Goal: Information Seeking & Learning: Learn about a topic

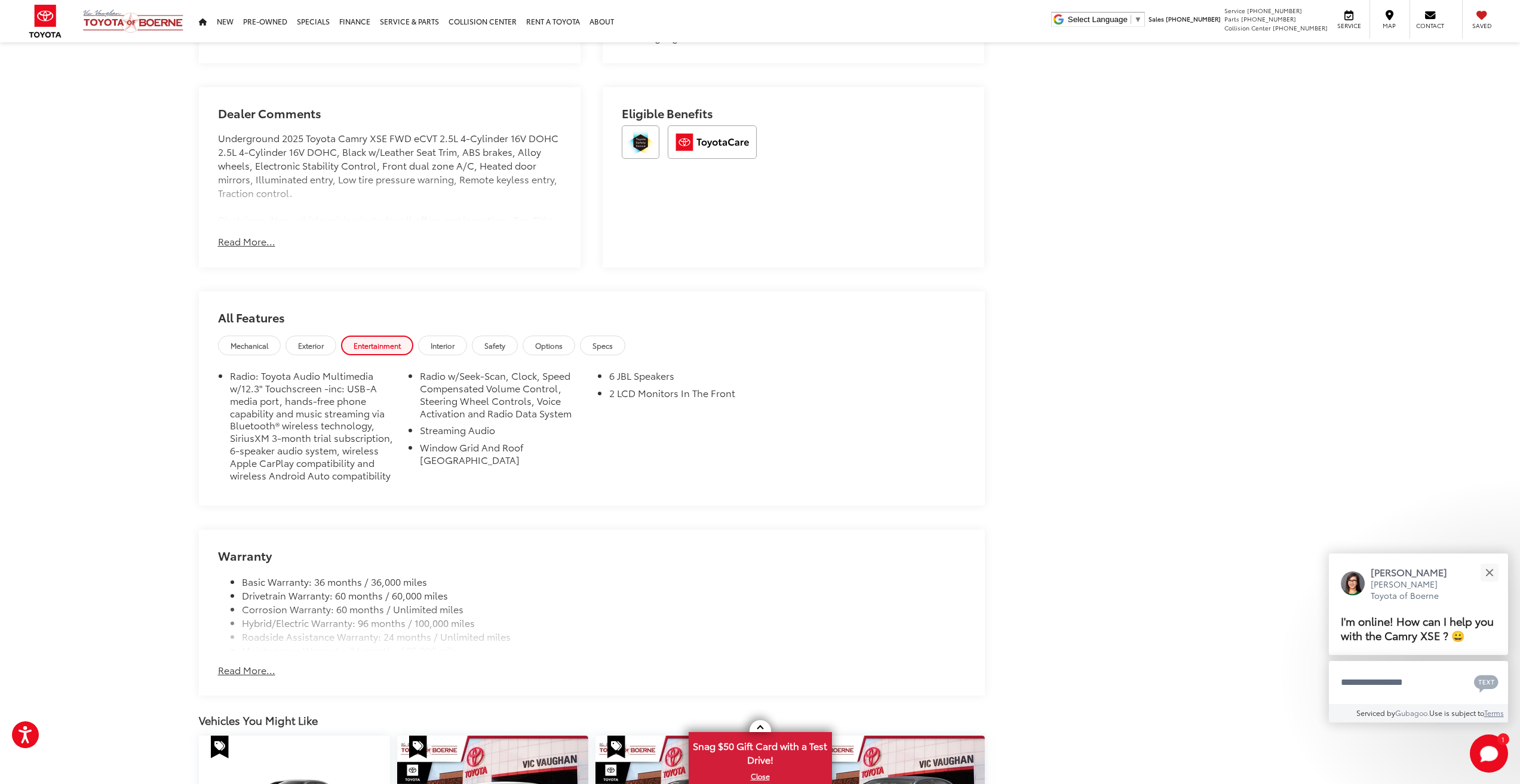
scroll to position [1075, 0]
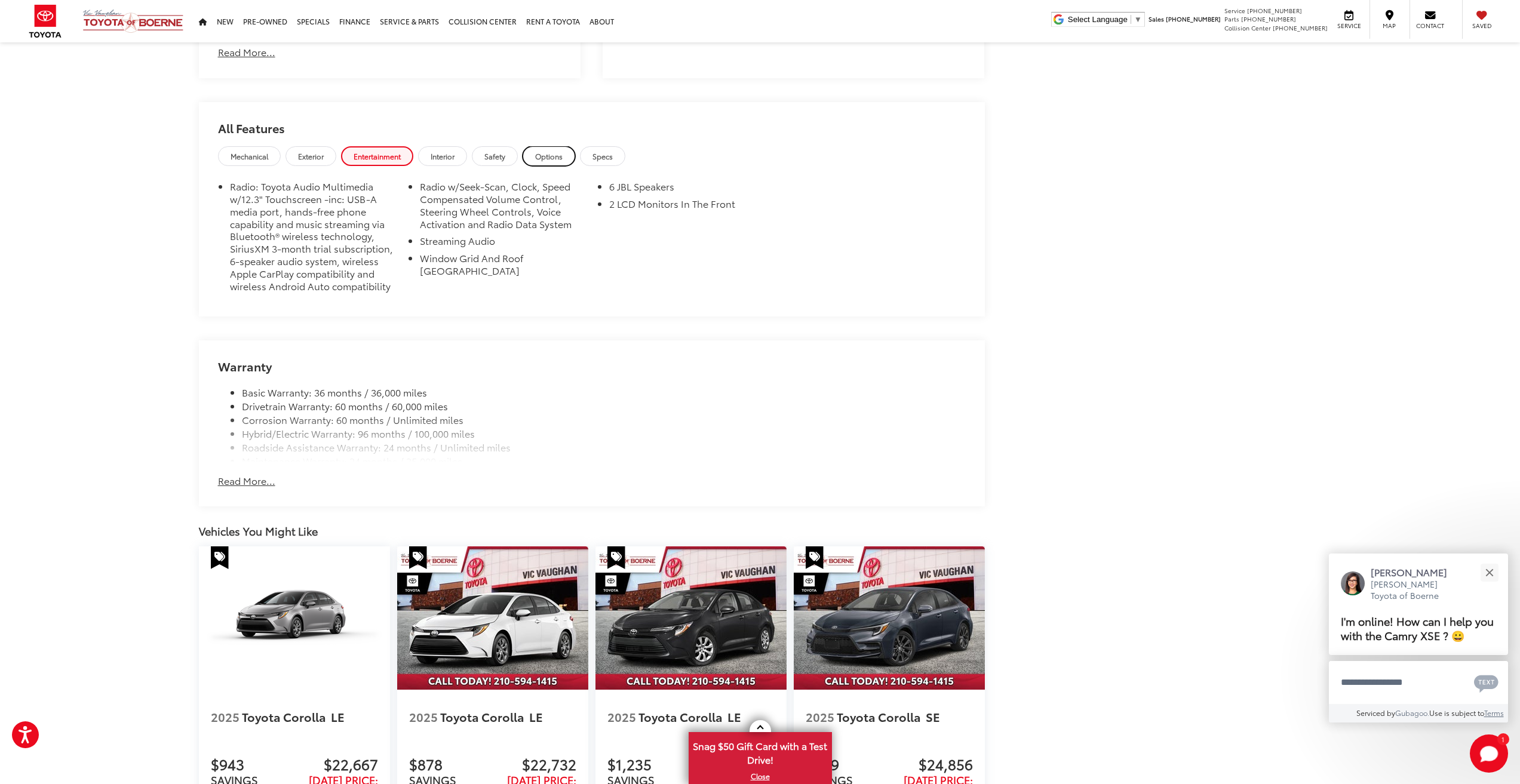
click at [561, 158] on span "Options" at bounding box center [549, 156] width 28 height 10
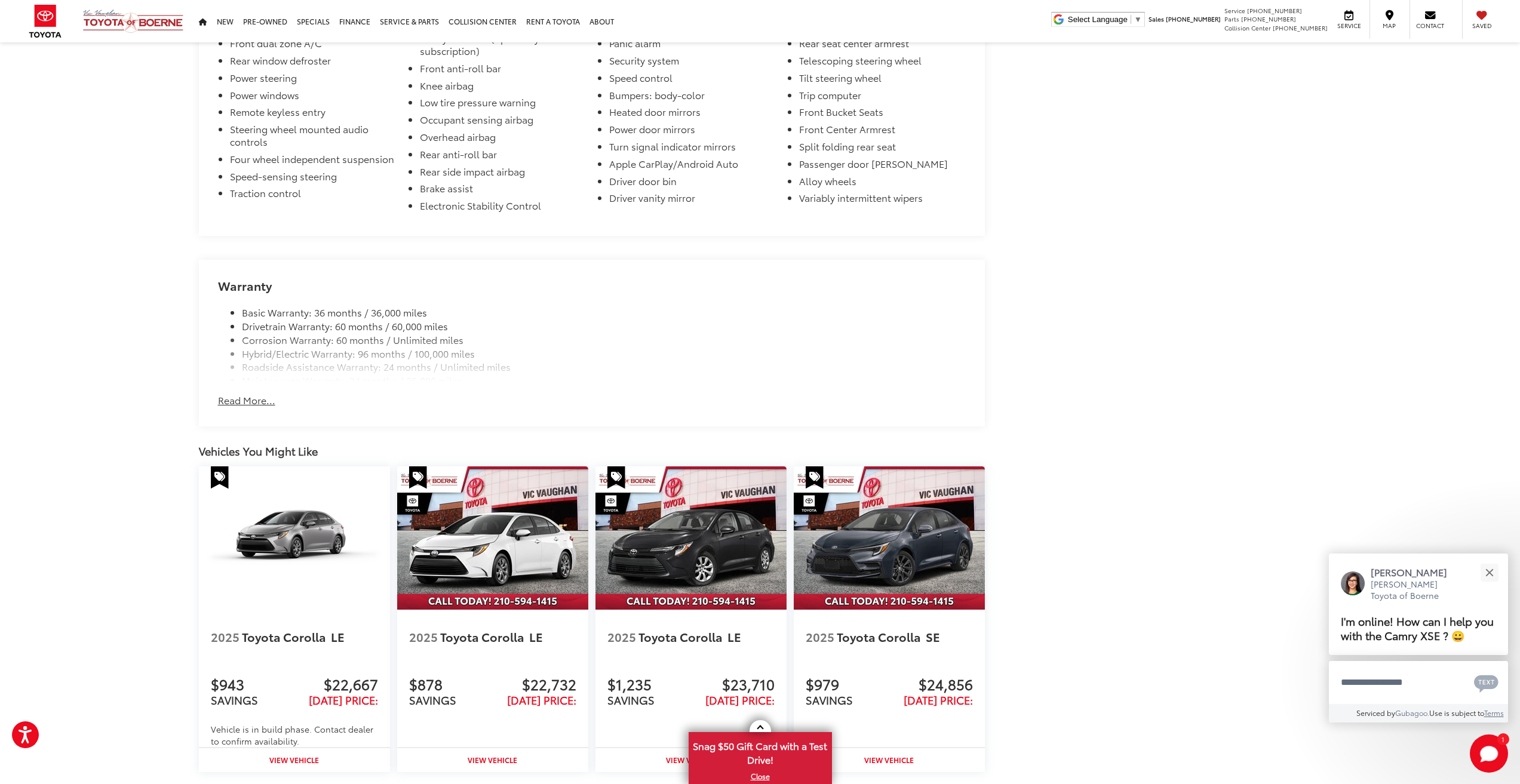
scroll to position [1313, 0]
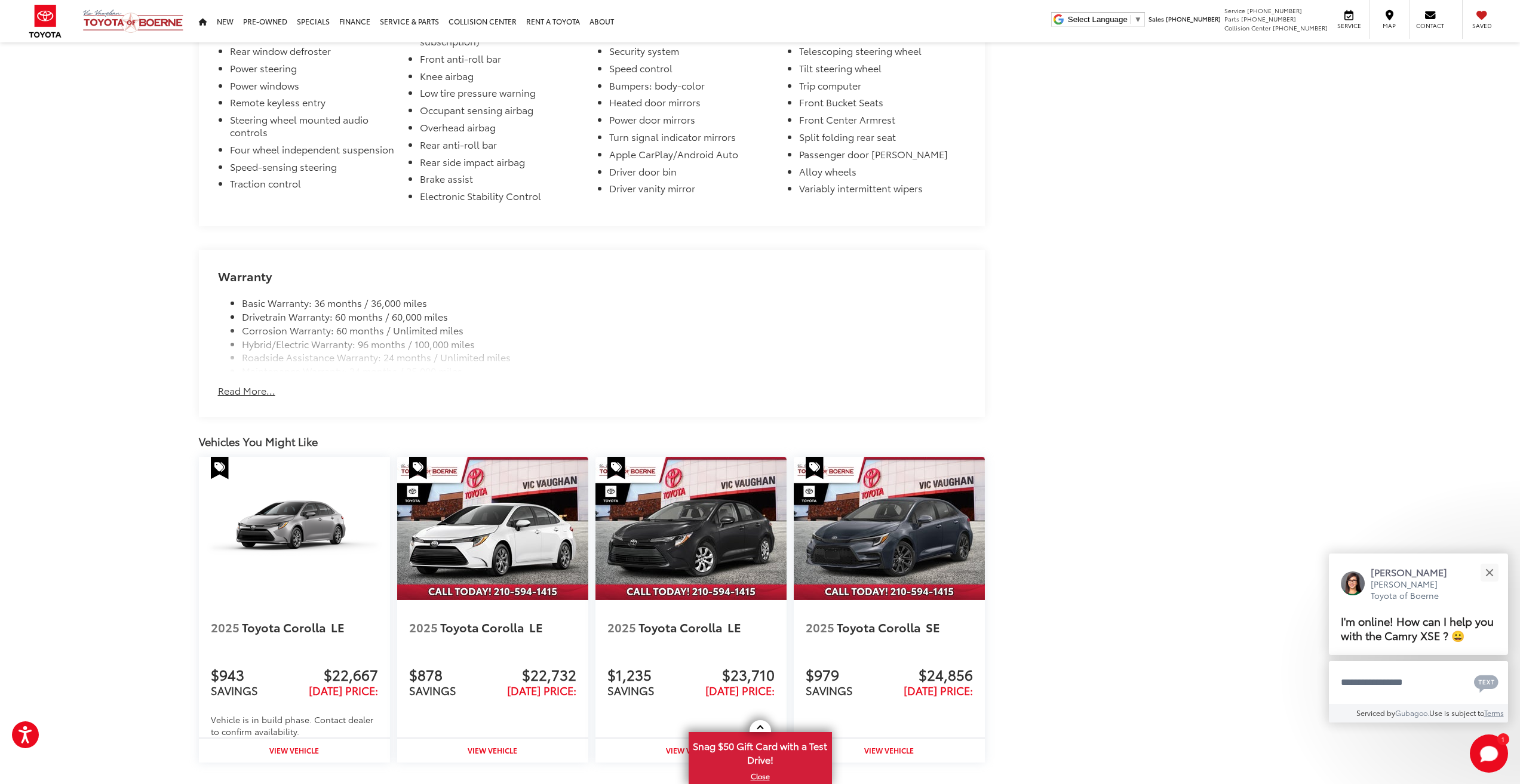
click at [261, 387] on button "Read More..." at bounding box center [247, 391] width 57 height 14
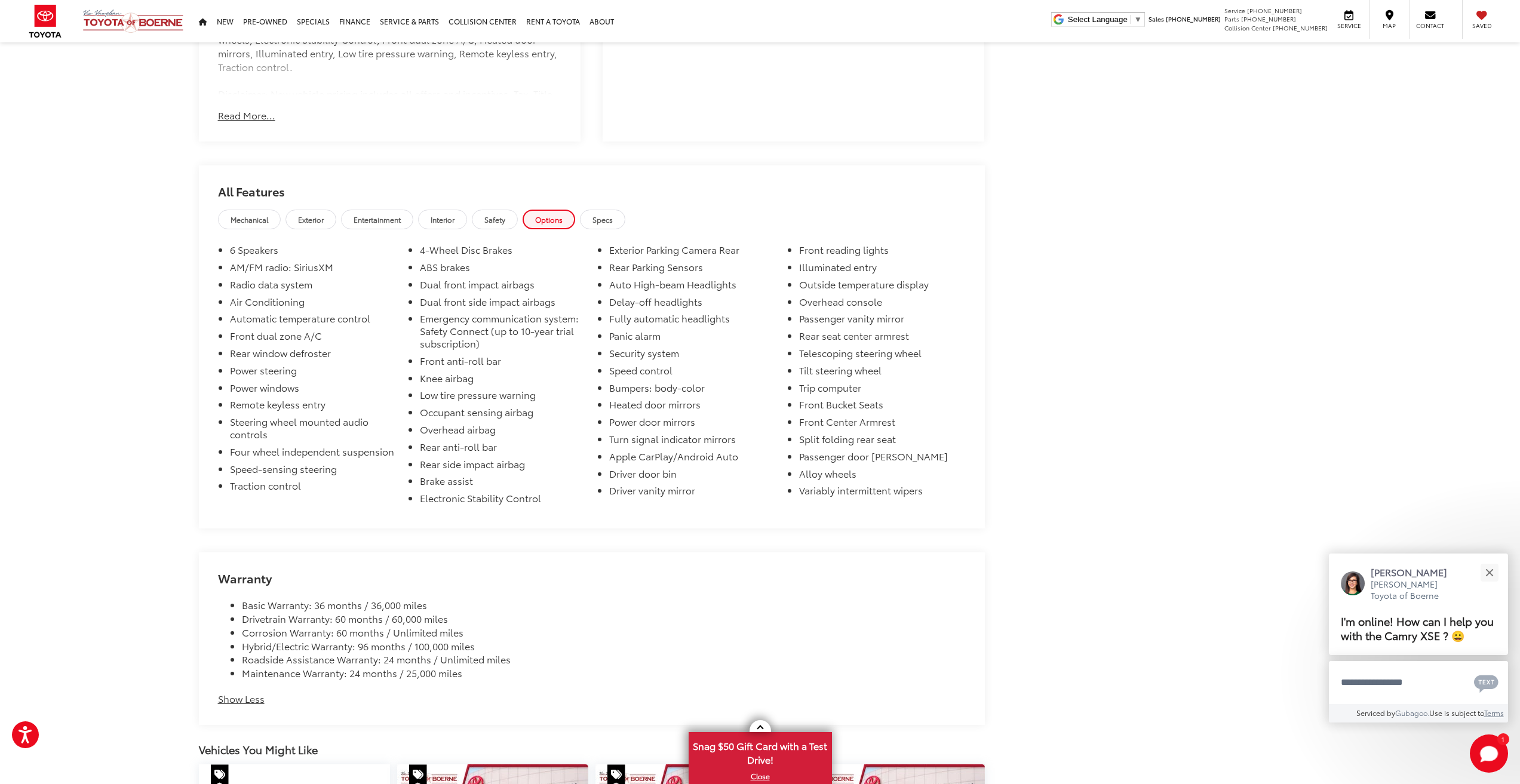
scroll to position [1011, 0]
click at [602, 219] on span "Specs" at bounding box center [602, 220] width 21 height 10
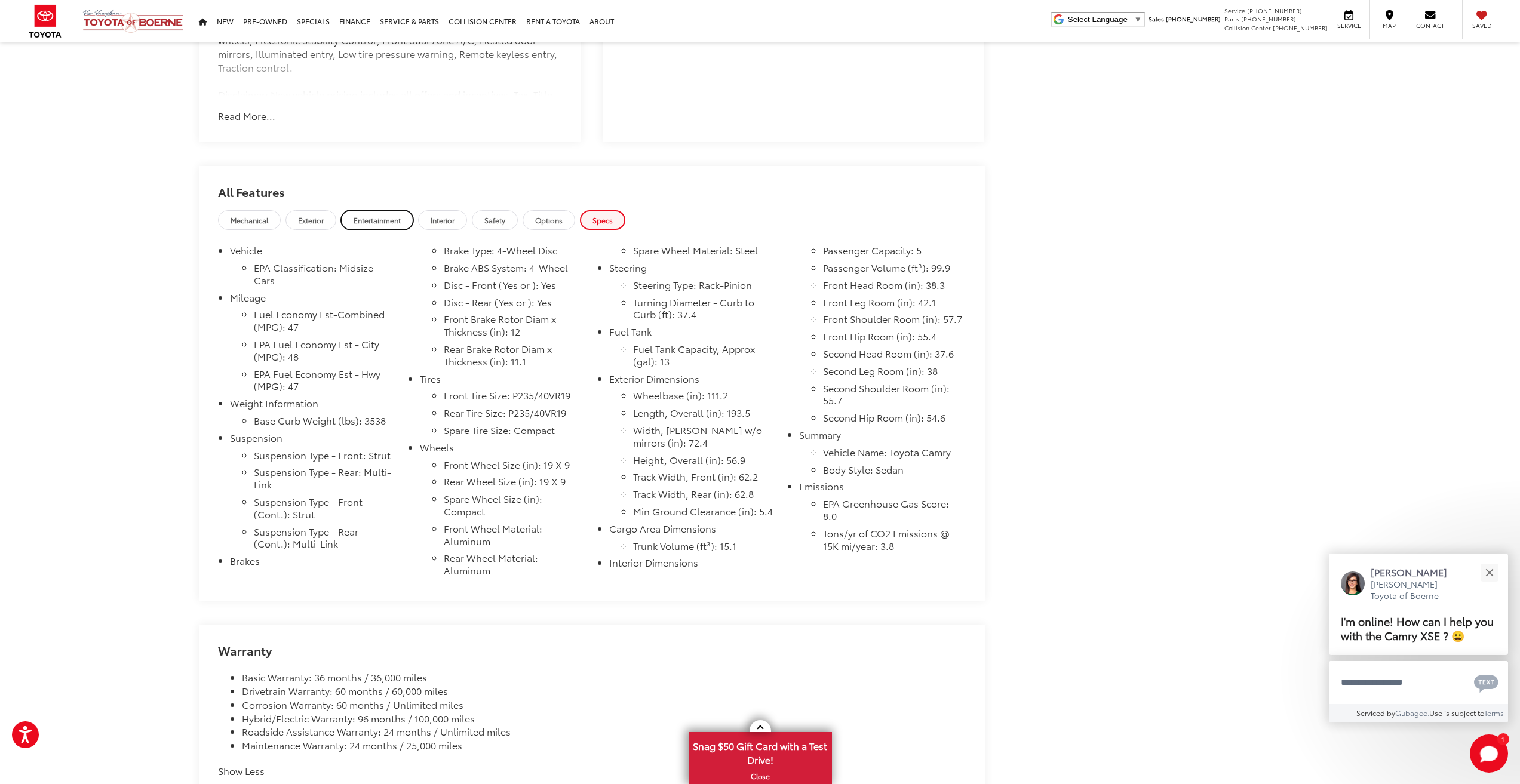
click at [349, 217] on link "Entertainment" at bounding box center [377, 220] width 72 height 20
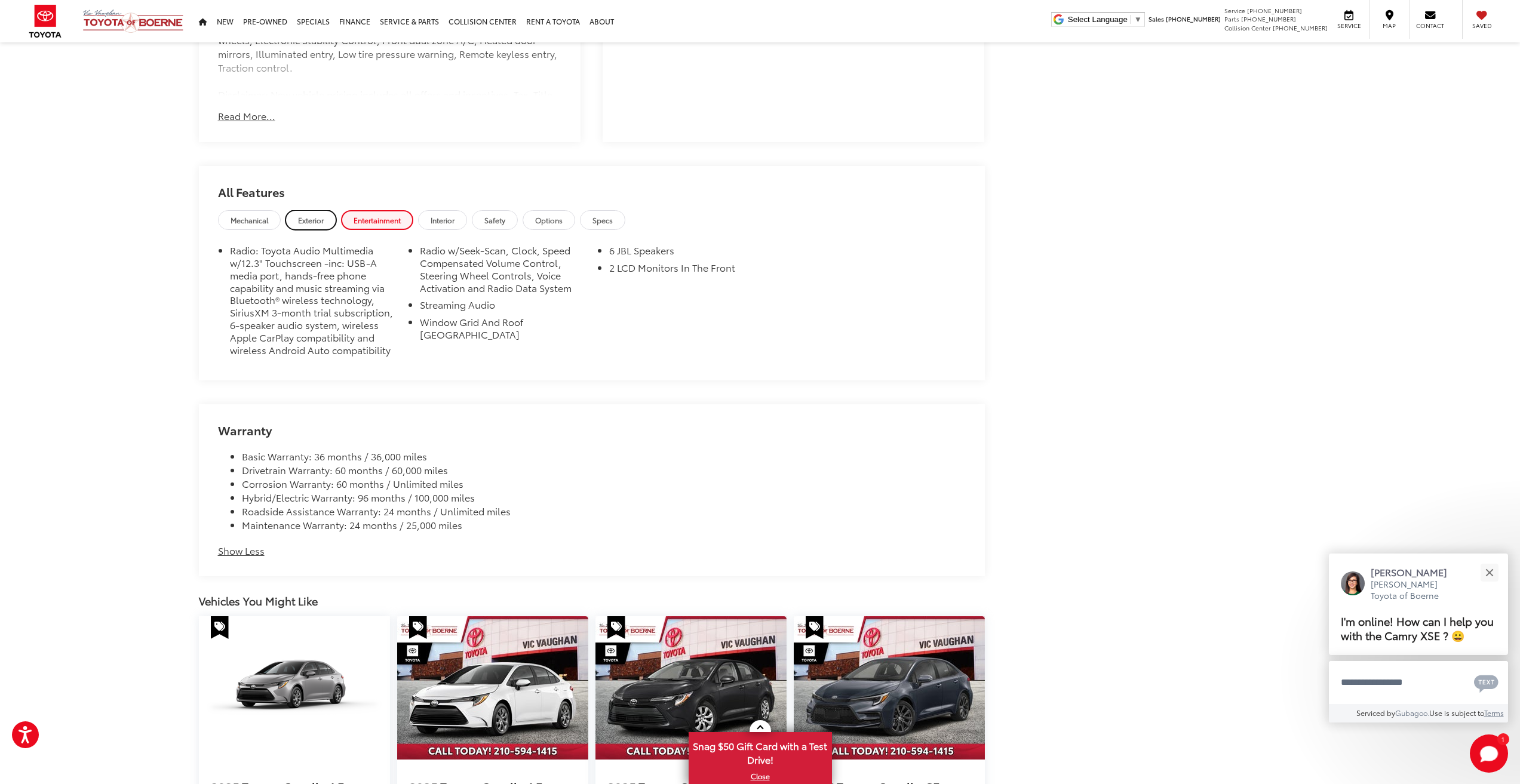
click at [311, 217] on span "Exterior" at bounding box center [311, 220] width 26 height 10
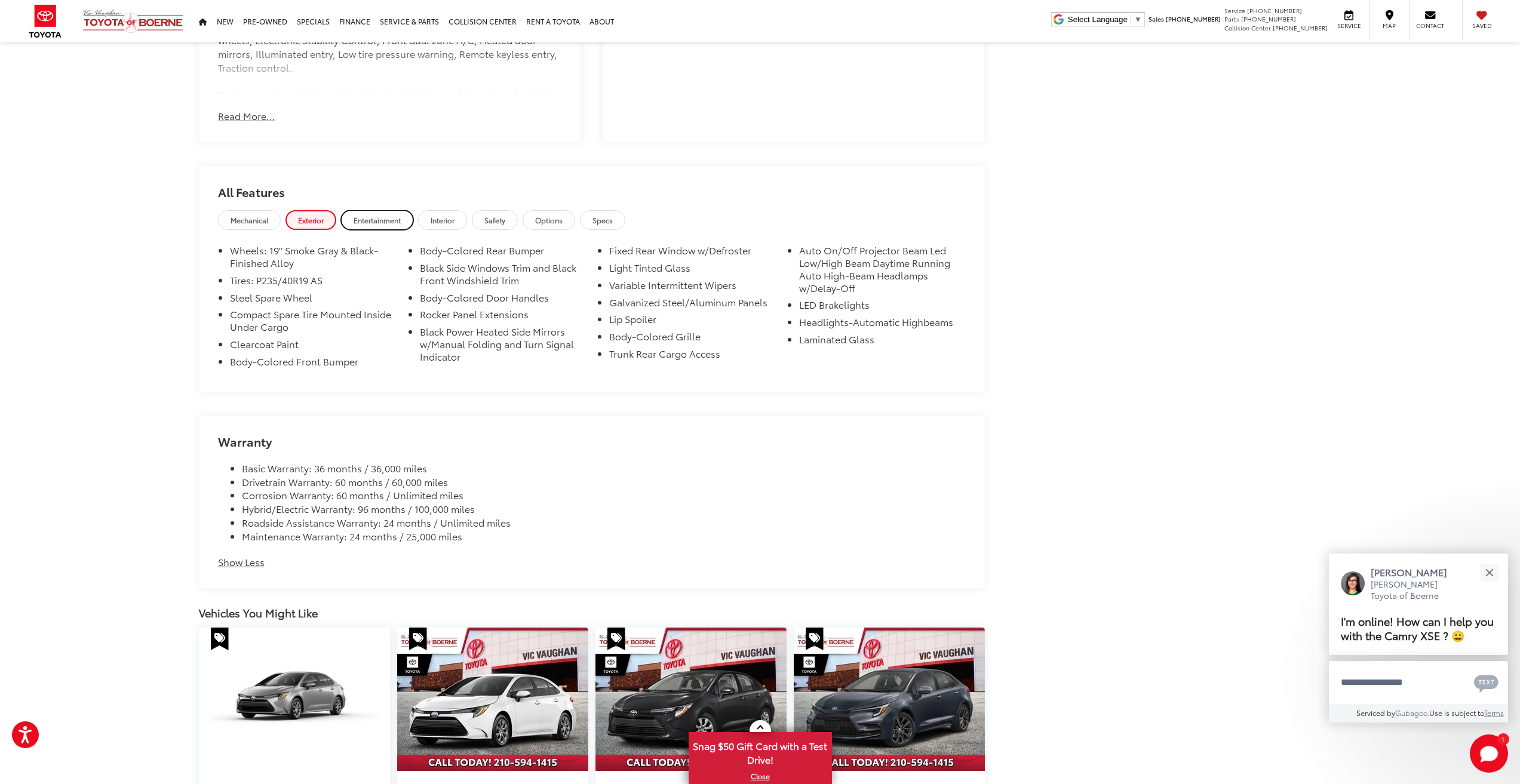
click at [391, 222] on span "Entertainment" at bounding box center [377, 220] width 47 height 10
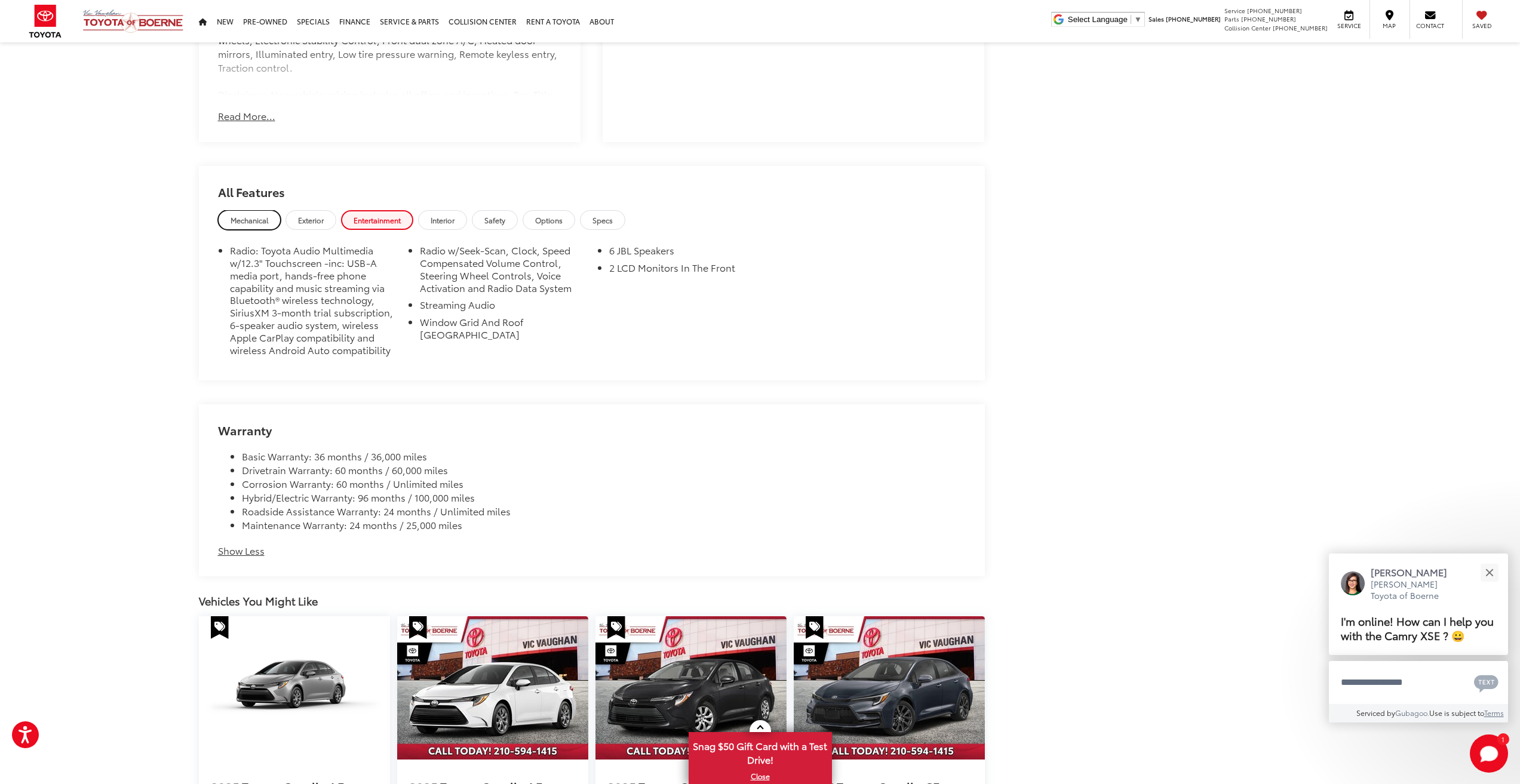
click at [275, 219] on link "Mechanical" at bounding box center [250, 220] width 63 height 20
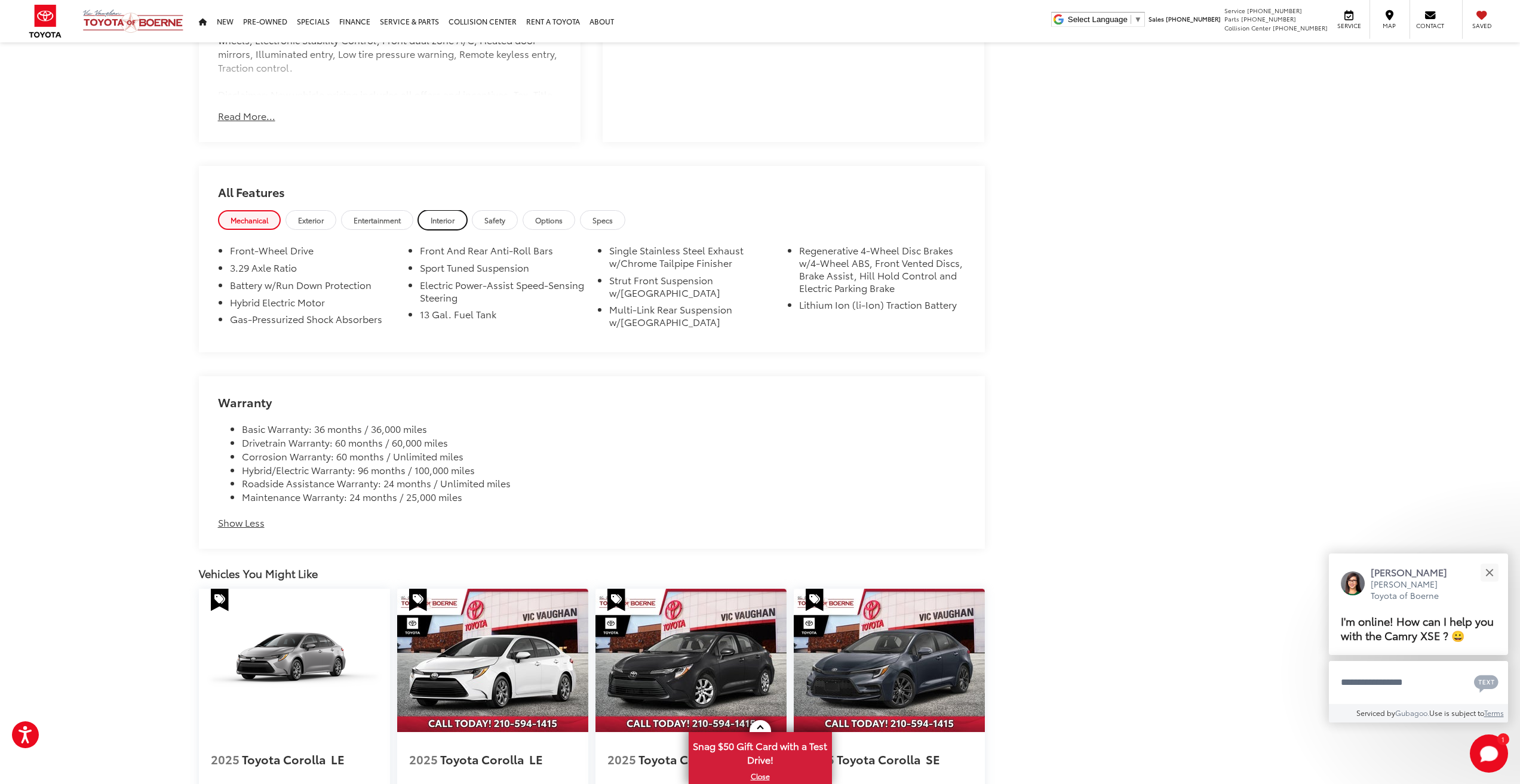
click at [465, 225] on link "Interior" at bounding box center [443, 220] width 49 height 20
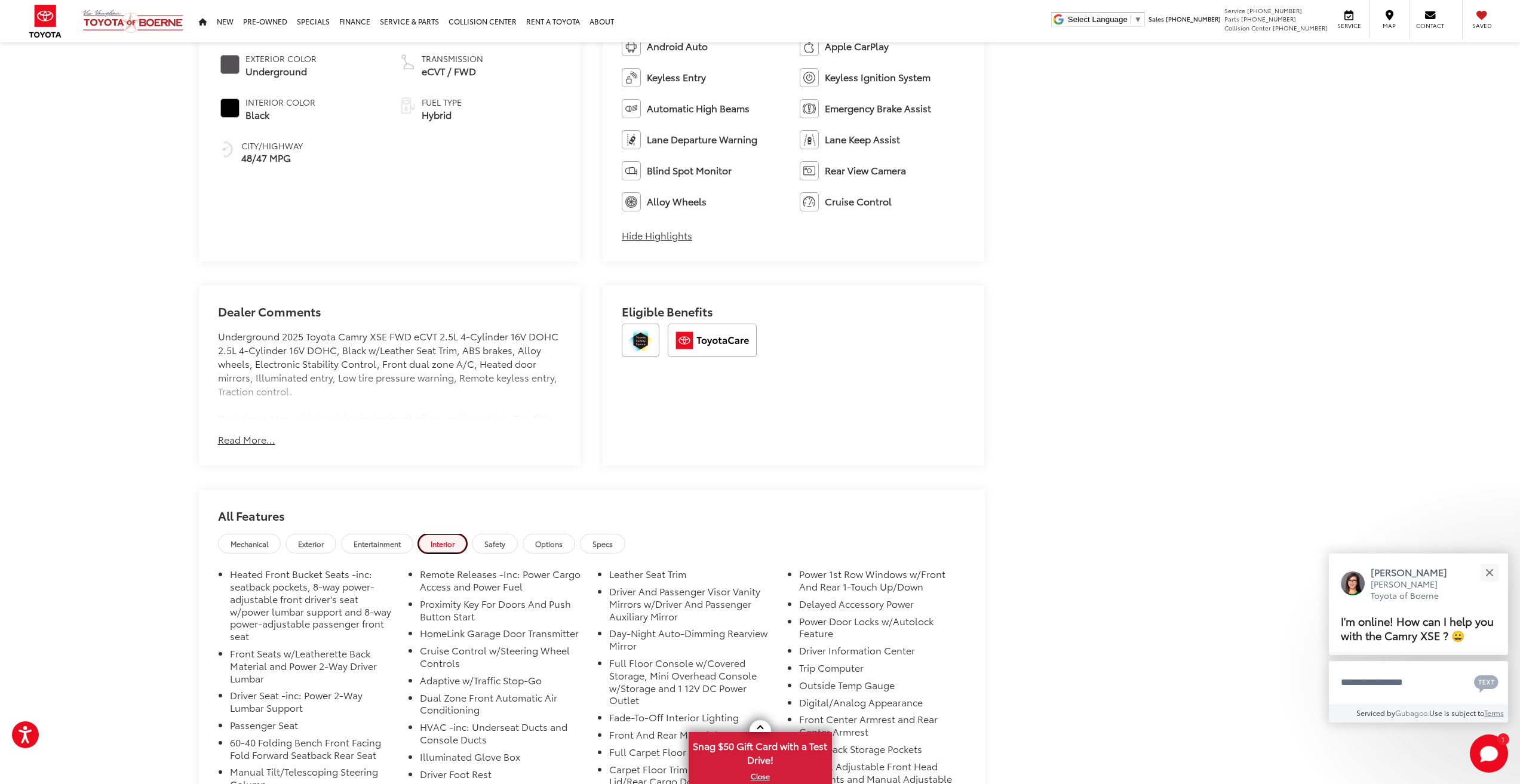
scroll to position [652, 0]
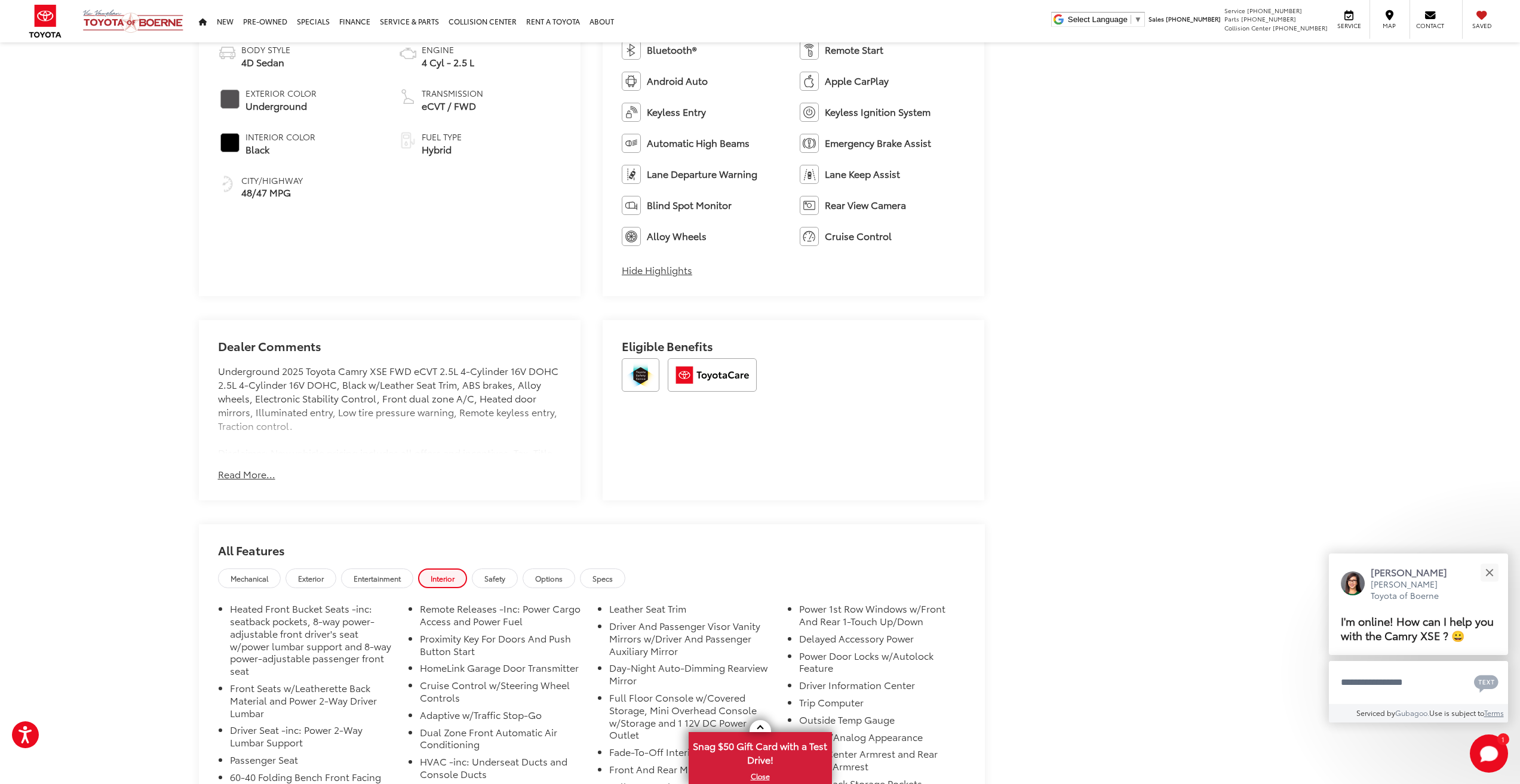
click at [250, 479] on button "Read More..." at bounding box center [247, 474] width 57 height 14
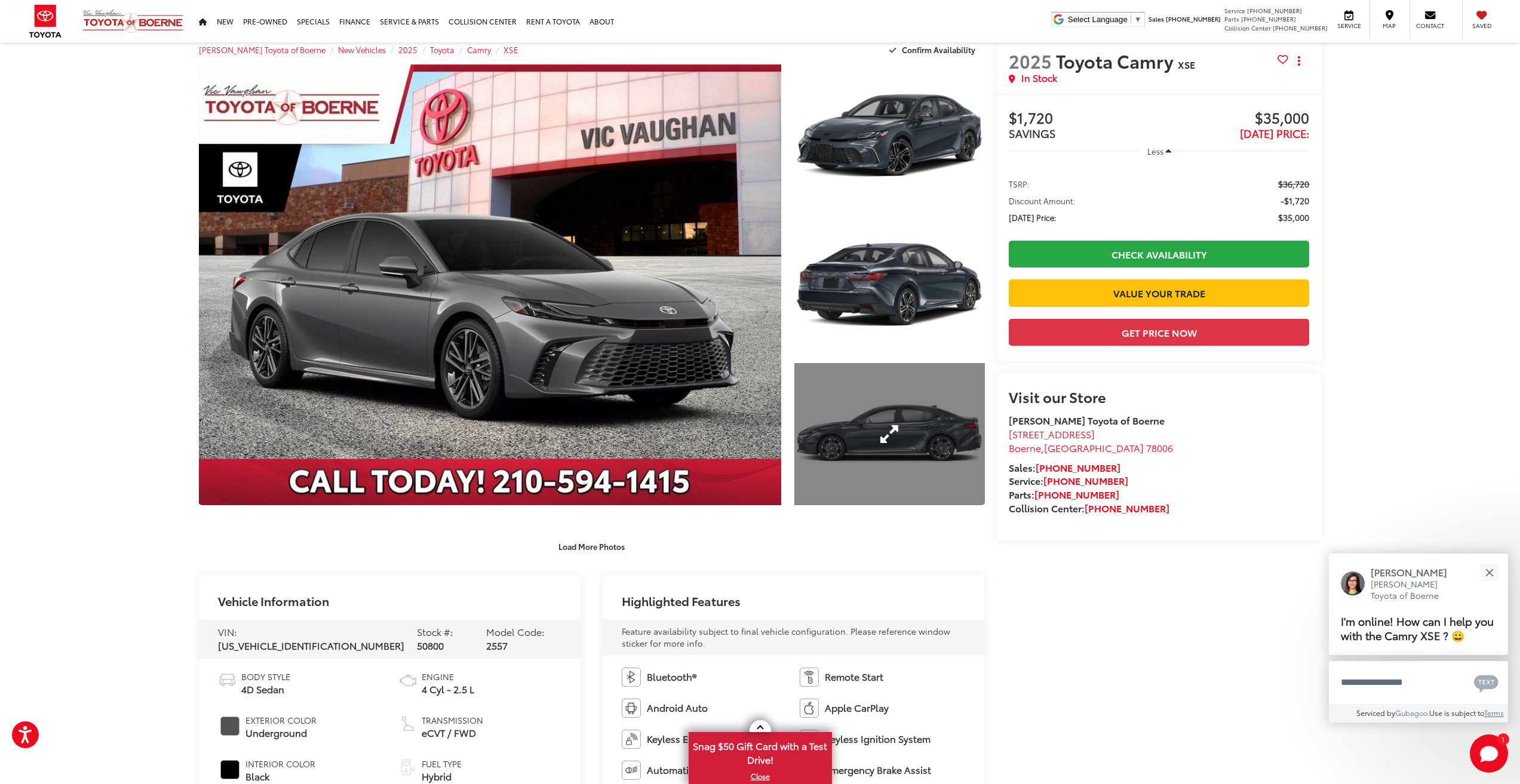
scroll to position [0, 0]
